Goal: Check status: Check status

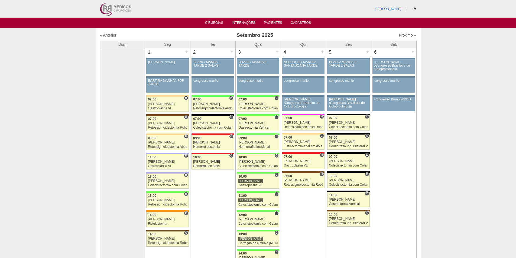
click at [399, 35] on link "Próximo »" at bounding box center [407, 35] width 17 height 4
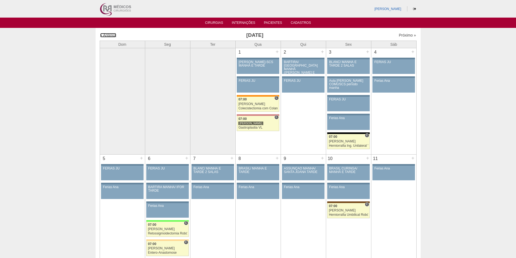
drag, startPoint x: 111, startPoint y: 35, endPoint x: 114, endPoint y: 39, distance: 4.7
click at [111, 35] on link "« Anterior" at bounding box center [108, 35] width 16 height 4
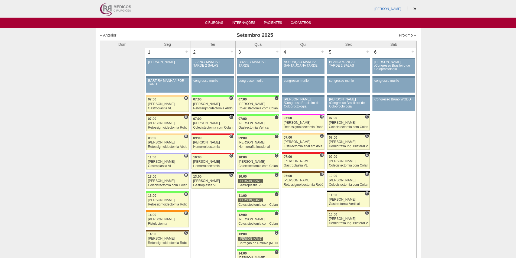
click at [111, 35] on link "« Anterior" at bounding box center [108, 35] width 16 height 4
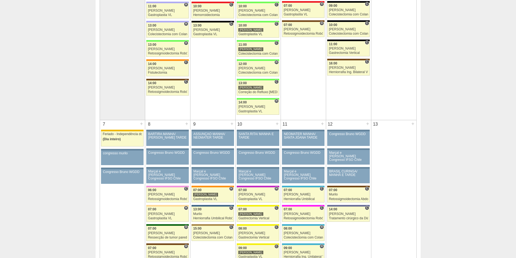
scroll to position [163, 0]
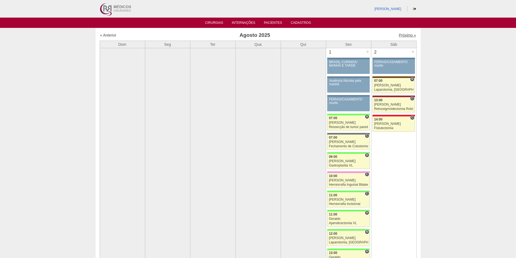
click at [401, 35] on link "Próximo »" at bounding box center [407, 35] width 17 height 4
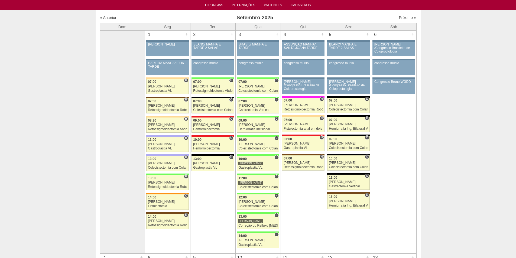
scroll to position [27, 0]
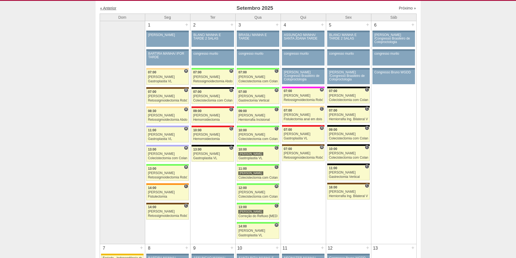
click at [105, 8] on link "« Anterior" at bounding box center [108, 8] width 16 height 4
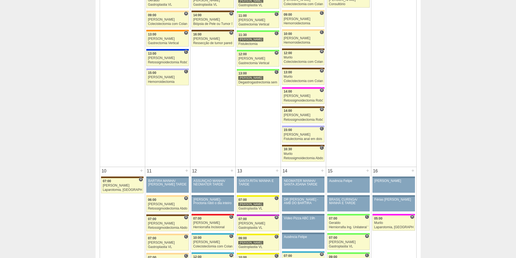
scroll to position [379, 0]
